Goal: Communication & Community: Answer question/provide support

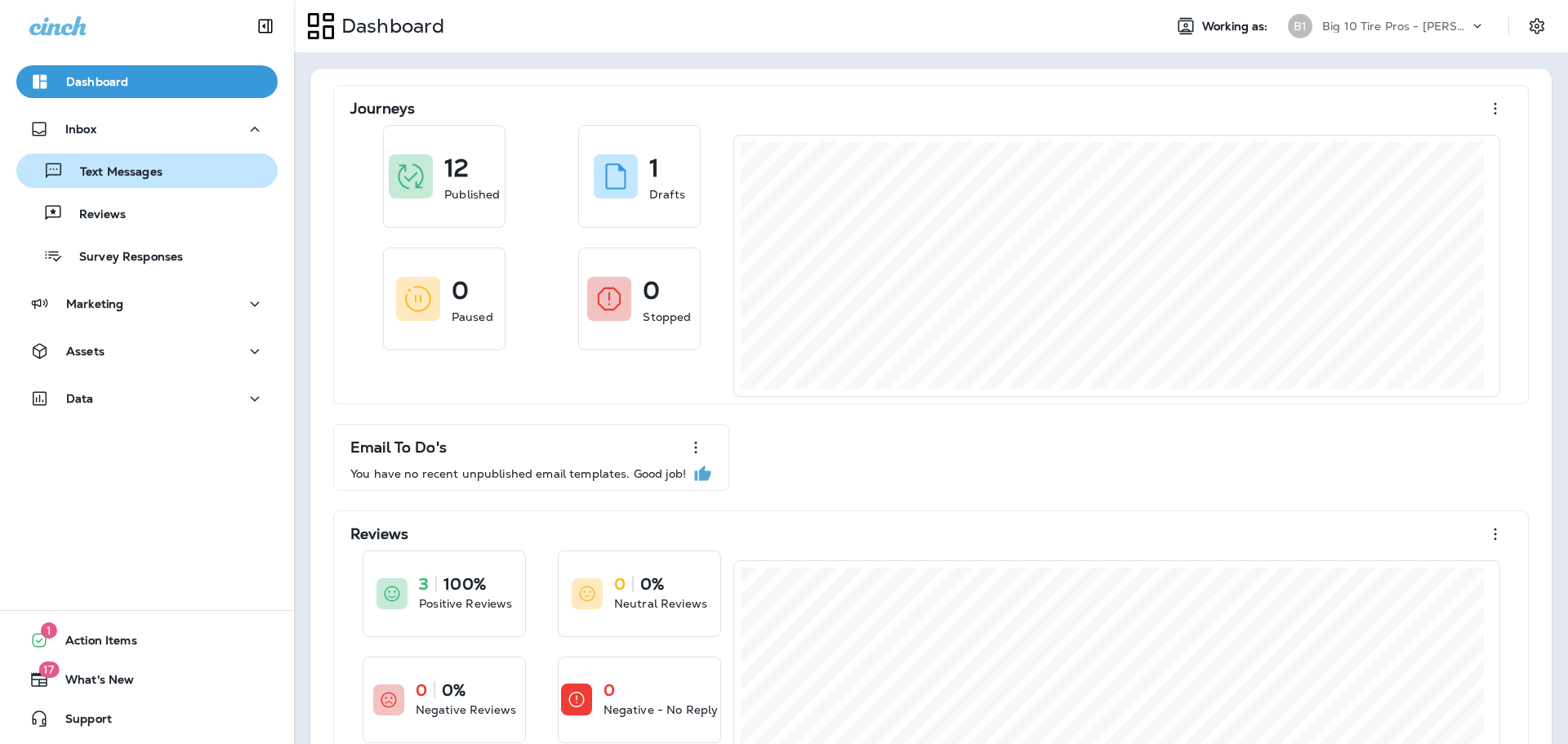
click at [99, 170] on p "Text Messages" at bounding box center [112, 172] width 99 height 15
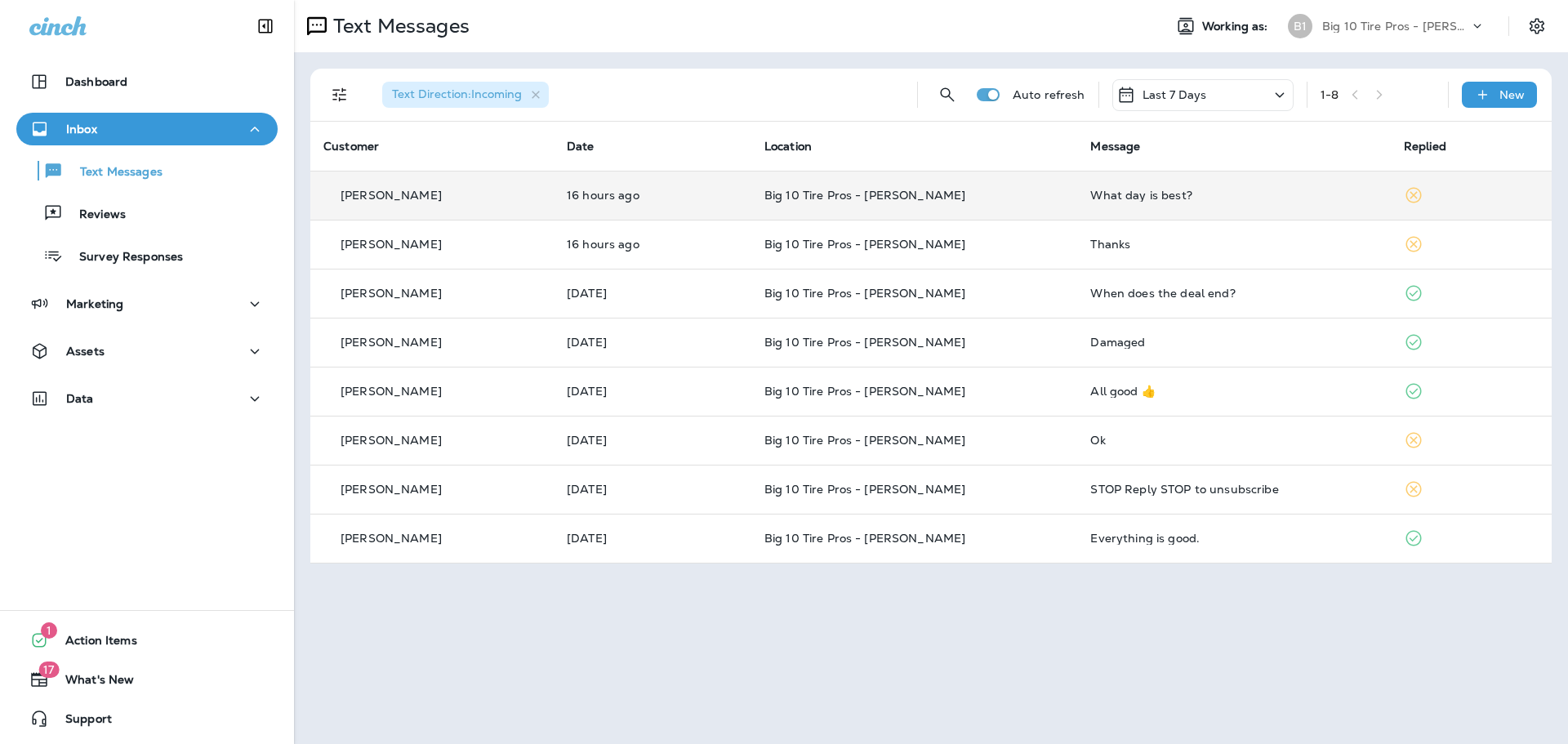
click at [1140, 196] on div "What day is best?" at bounding box center [1233, 195] width 287 height 13
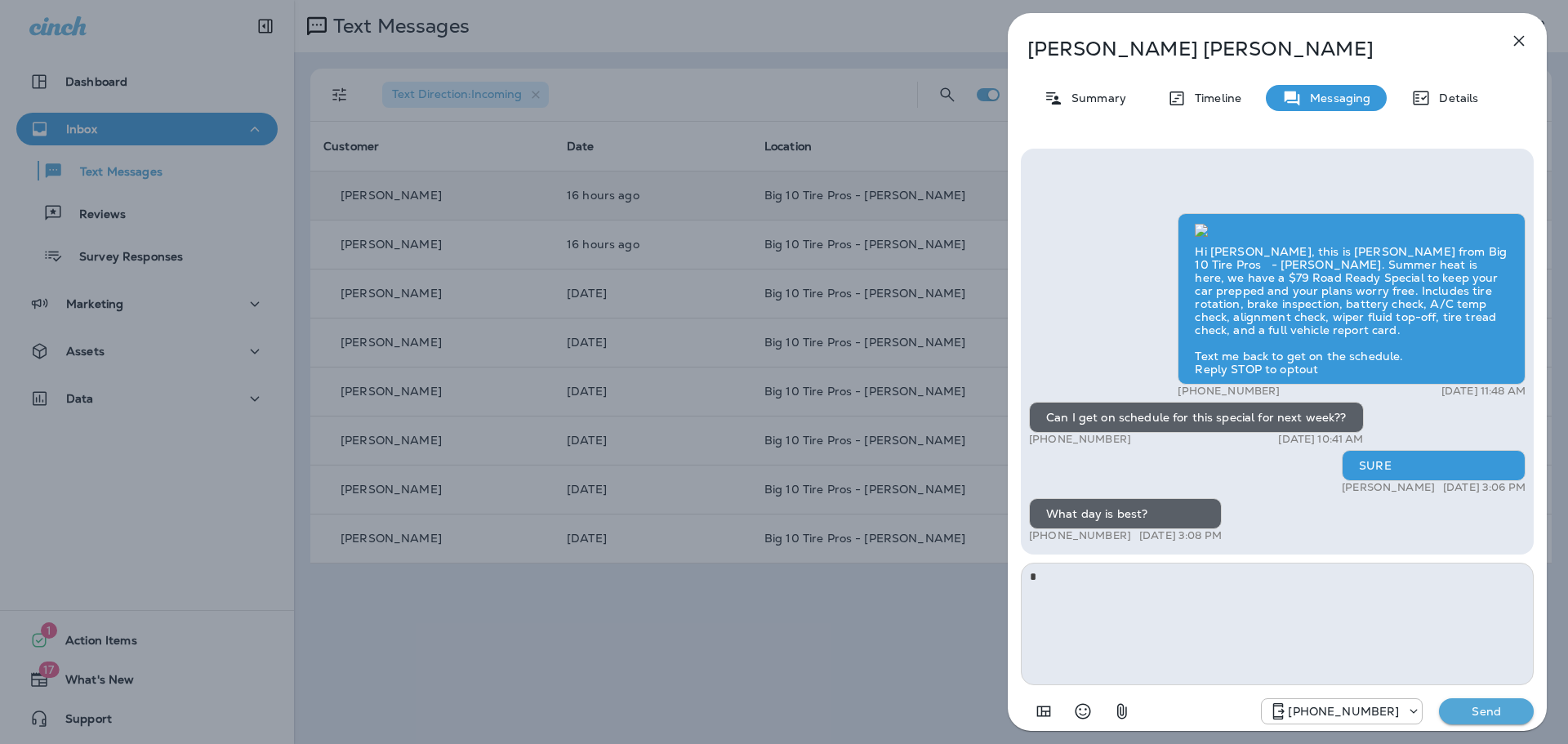
type textarea "*"
type textarea "**********"
click at [1478, 720] on button "Send" at bounding box center [1487, 711] width 95 height 26
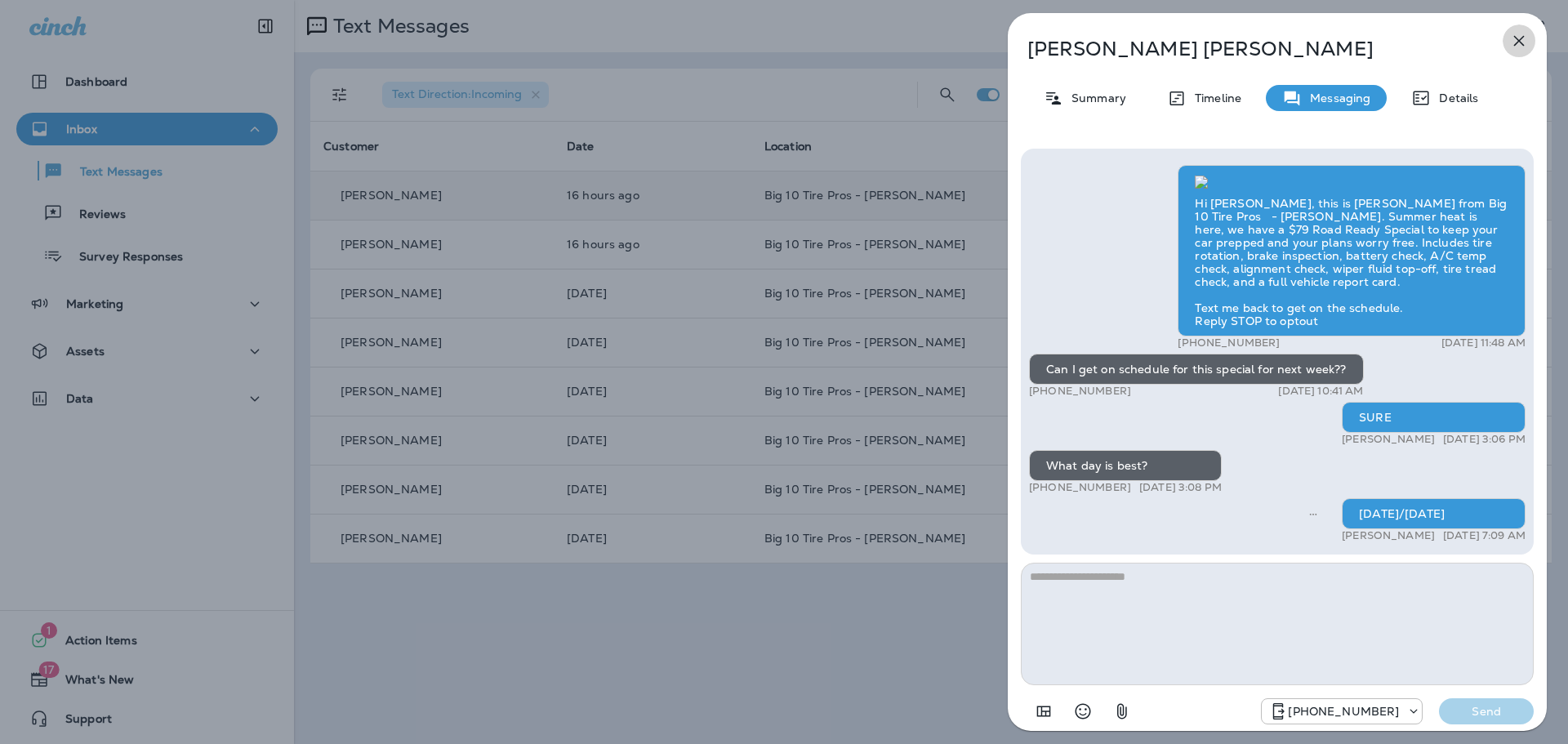
click at [1514, 41] on icon "button" at bounding box center [1519, 41] width 20 height 20
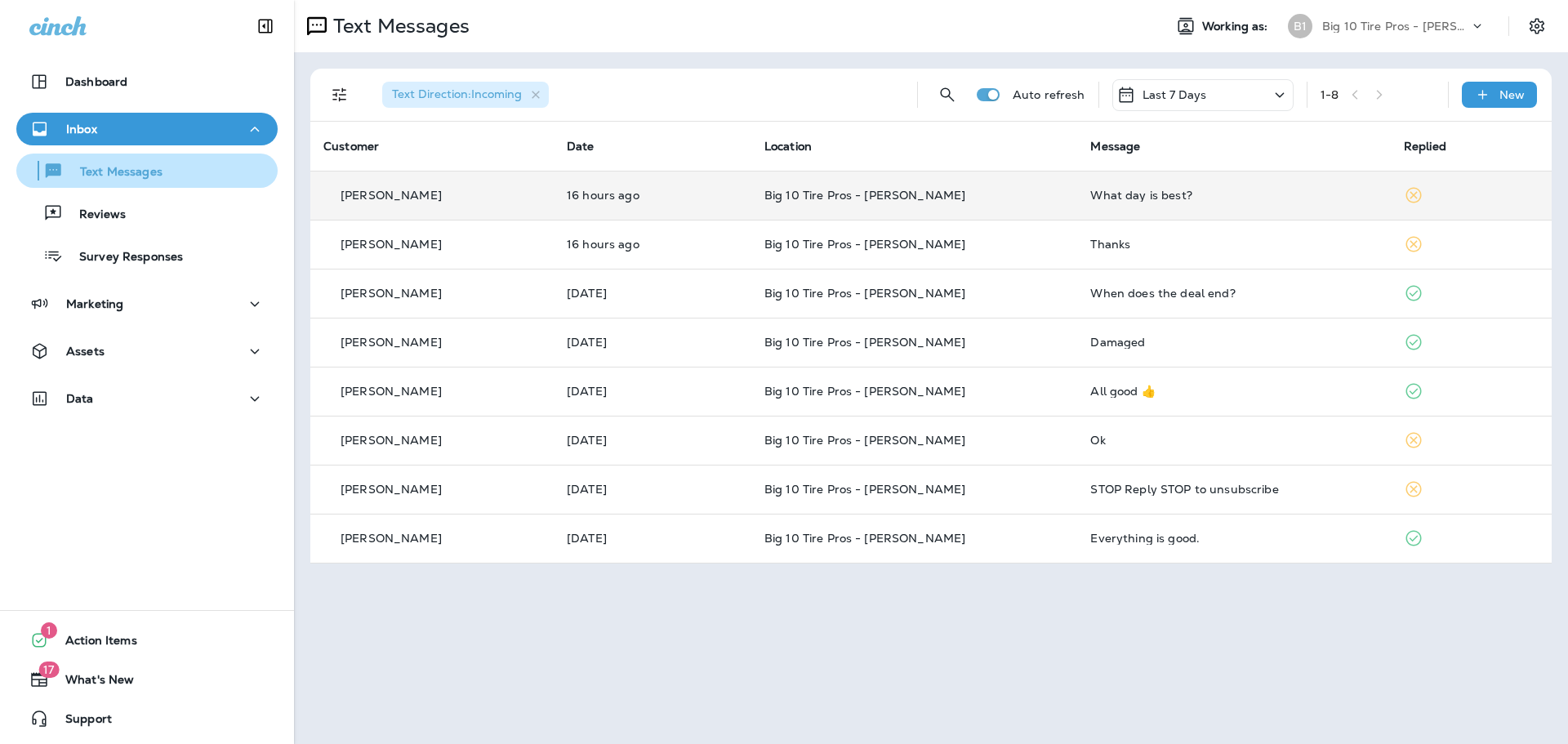
click at [139, 172] on p "Text Messages" at bounding box center [112, 172] width 99 height 15
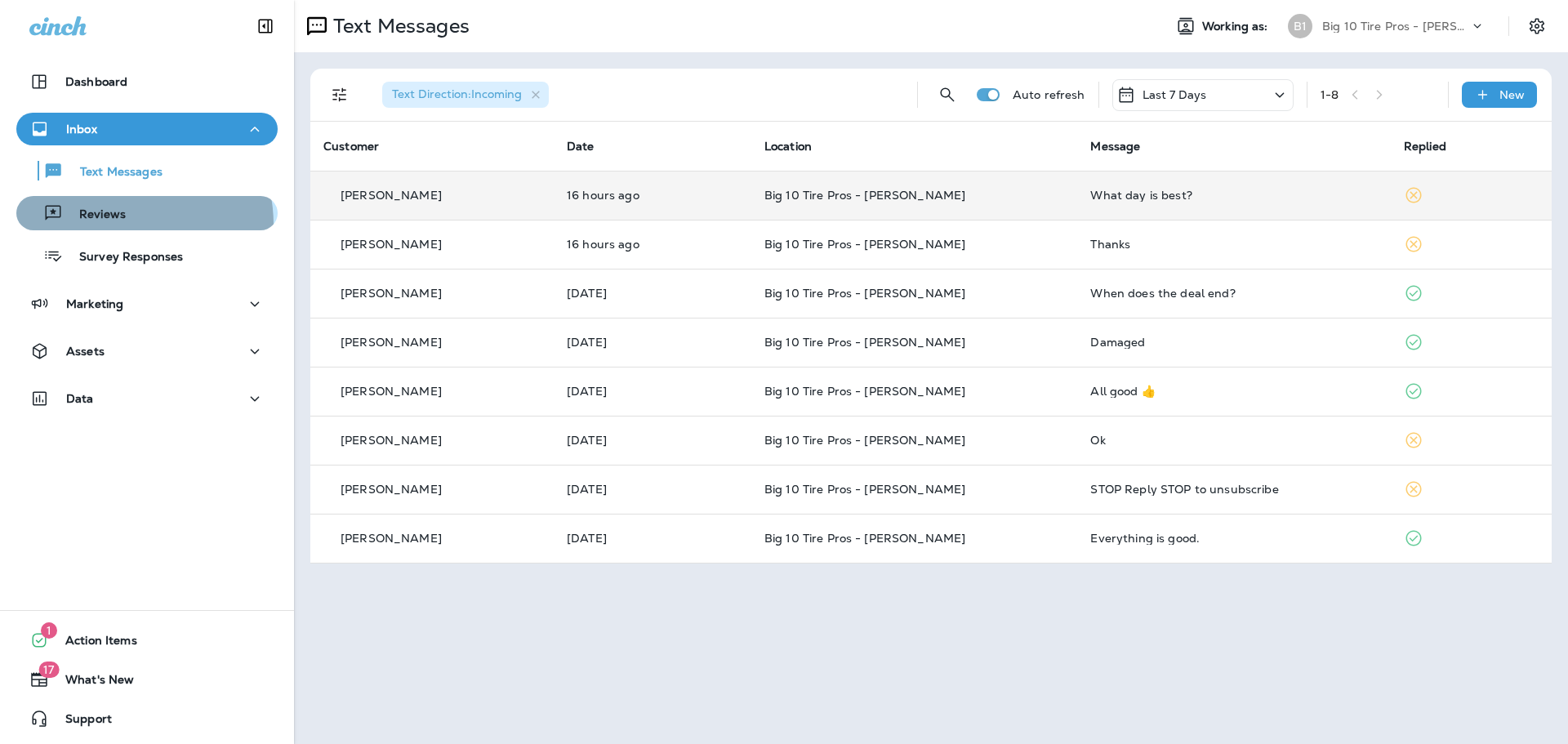
click at [124, 224] on div "Reviews" at bounding box center [147, 213] width 248 height 24
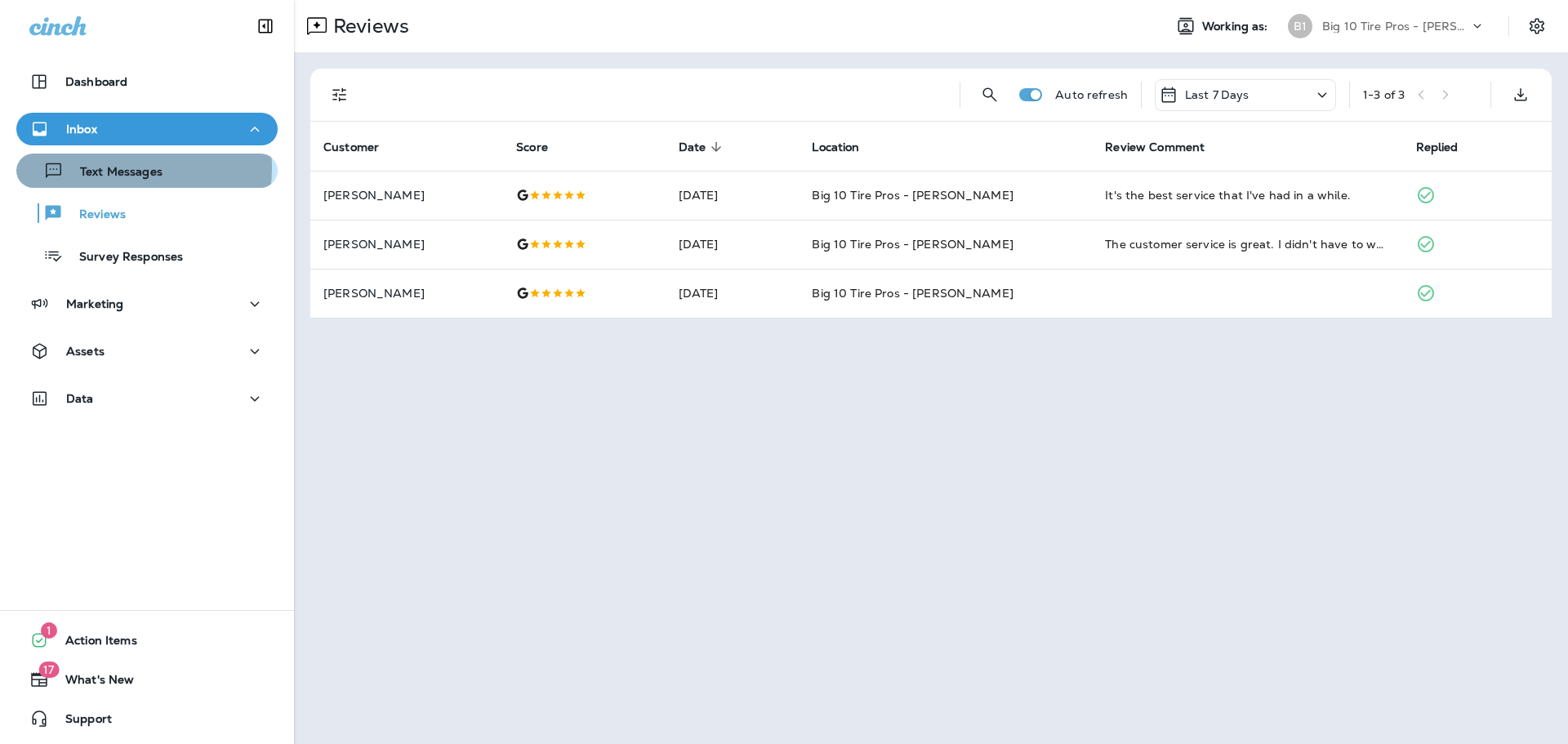
click at [126, 168] on p "Text Messages" at bounding box center [112, 172] width 99 height 15
